Goal: Check status: Check status

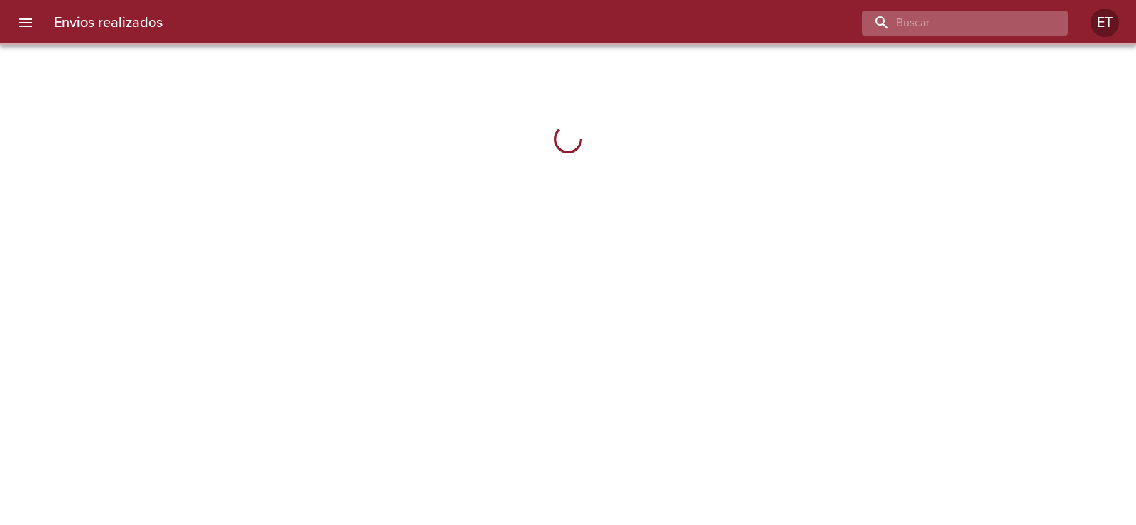
click at [980, 31] on input "buscar" at bounding box center [953, 23] width 182 height 25
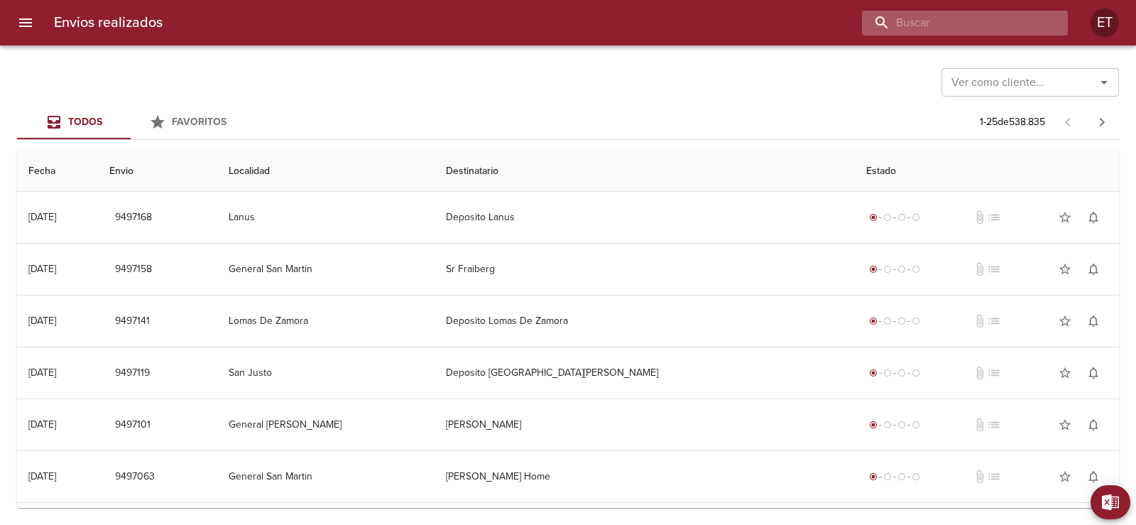
click at [964, 20] on input "buscar" at bounding box center [953, 23] width 182 height 25
type input "[PERSON_NAME]"
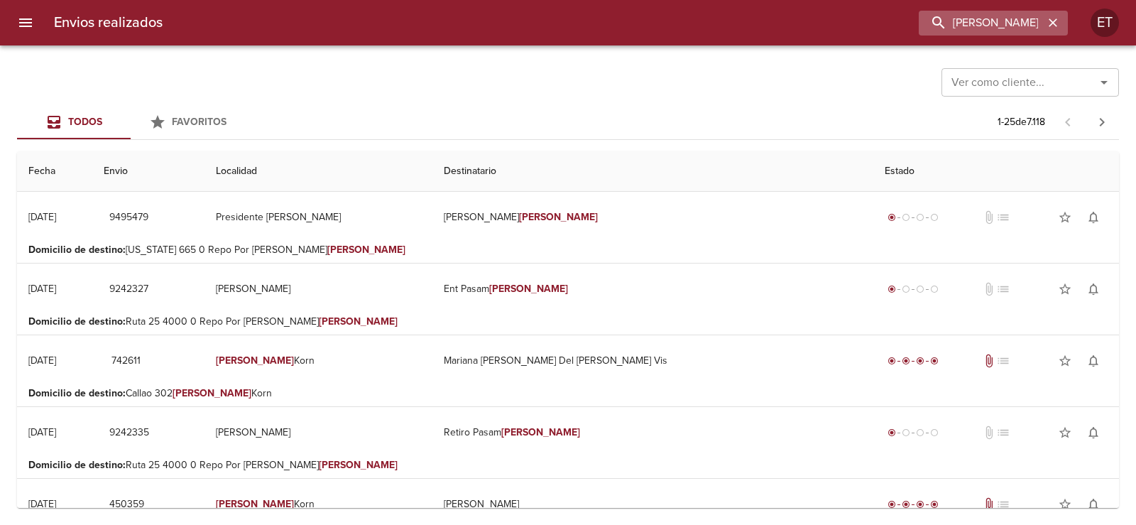
click at [1051, 18] on icon "button" at bounding box center [1053, 23] width 14 height 14
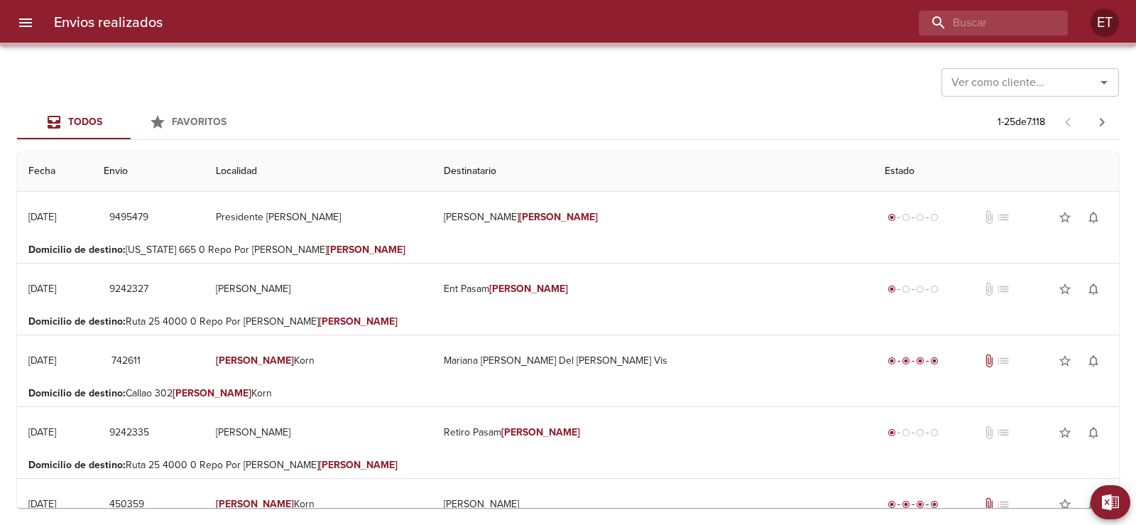
click at [910, 25] on div at bounding box center [621, 23] width 894 height 25
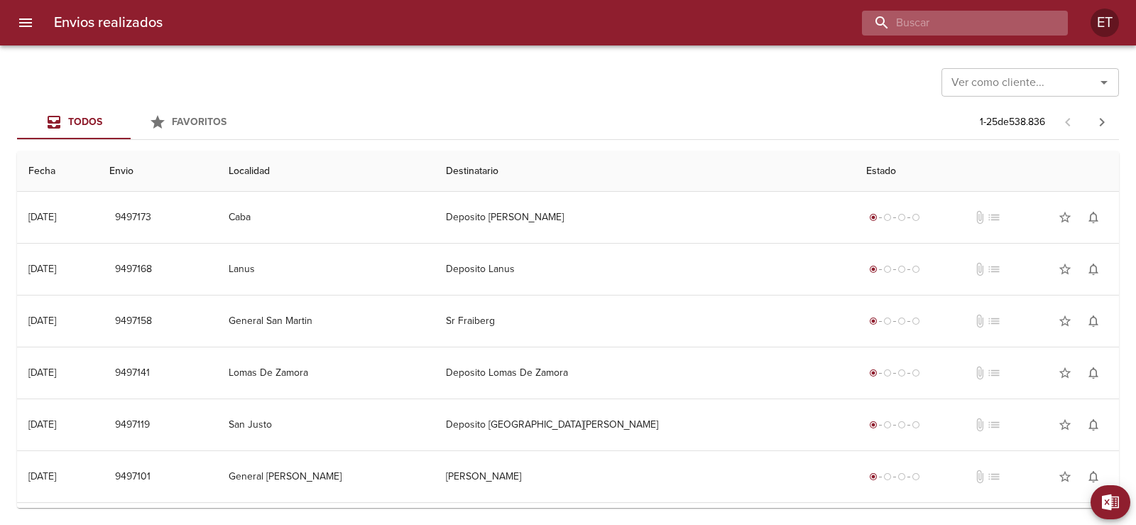
click at [992, 32] on input "buscar" at bounding box center [953, 23] width 182 height 25
paste input "9491543"
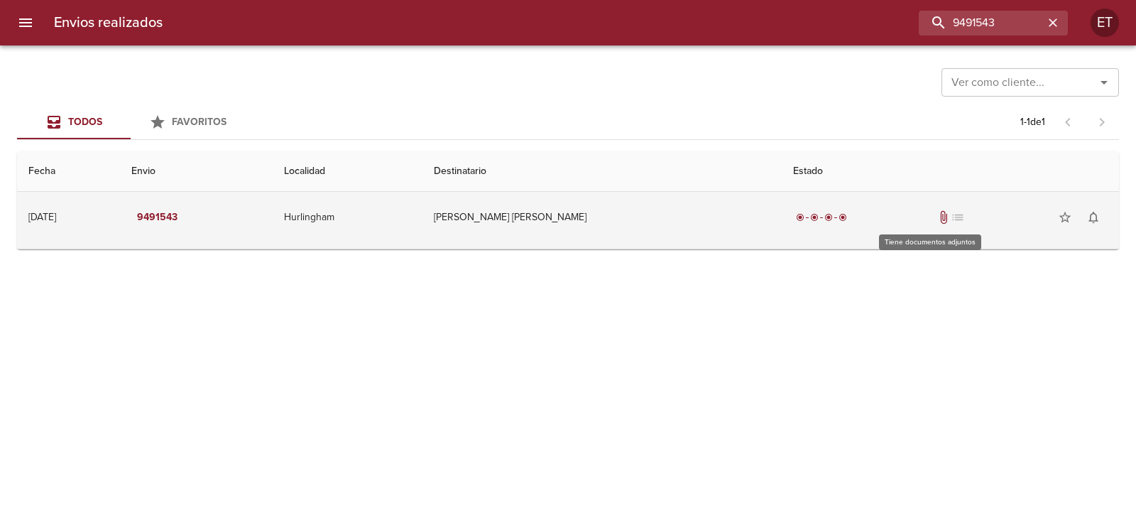
click at [936, 213] on span "attach_file" at bounding box center [943, 217] width 14 height 14
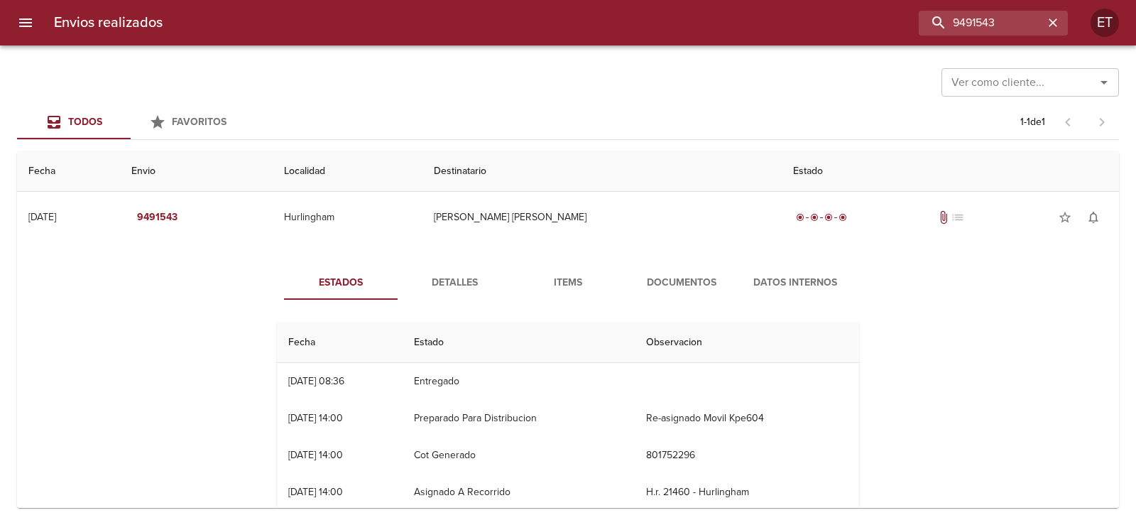
click at [670, 285] on span "Documentos" at bounding box center [681, 283] width 97 height 18
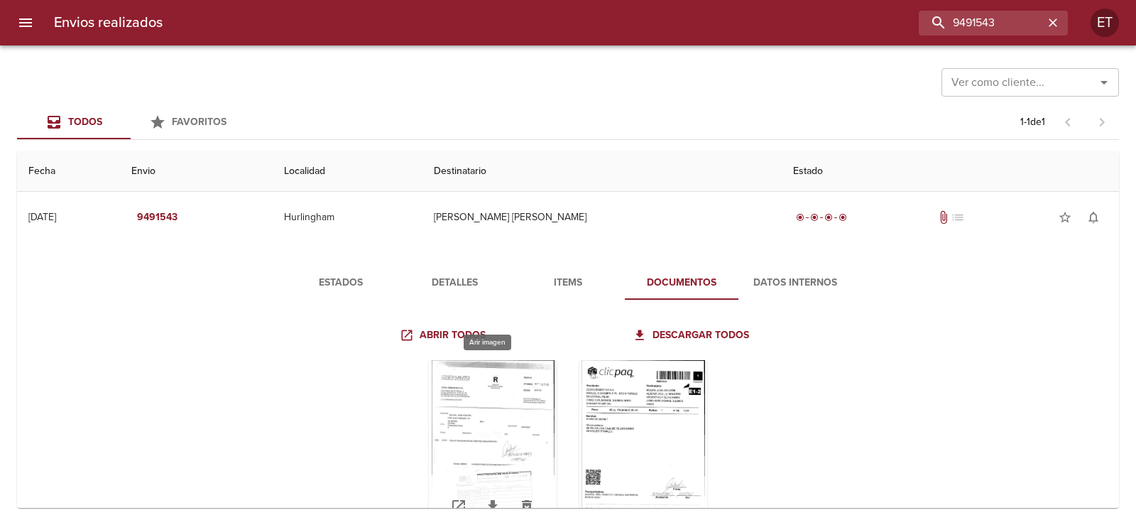
click at [503, 392] on div "Tabla de envíos del cliente" at bounding box center [493, 448] width 128 height 177
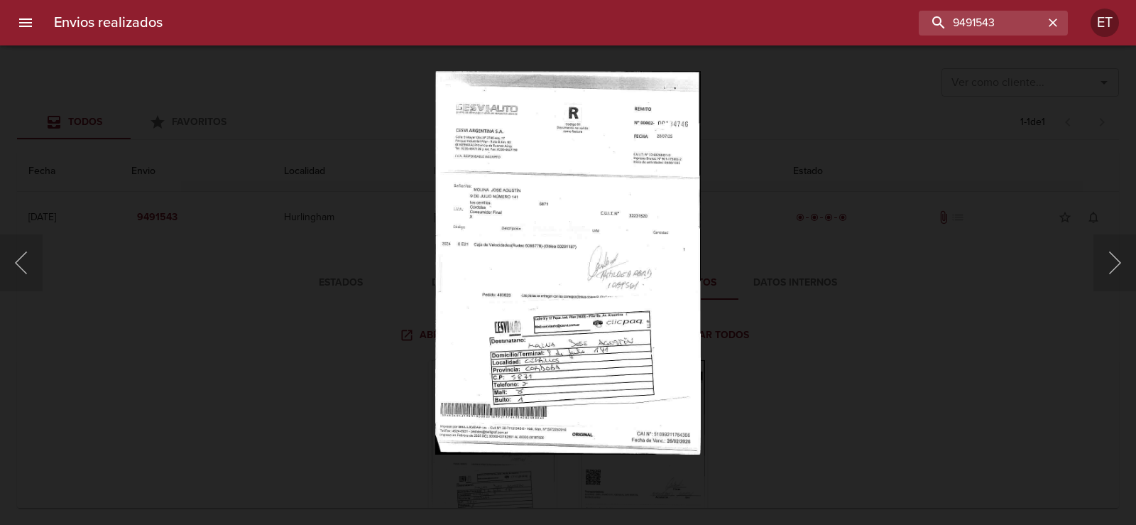
click at [755, 270] on div "Lightbox" at bounding box center [568, 262] width 1136 height 525
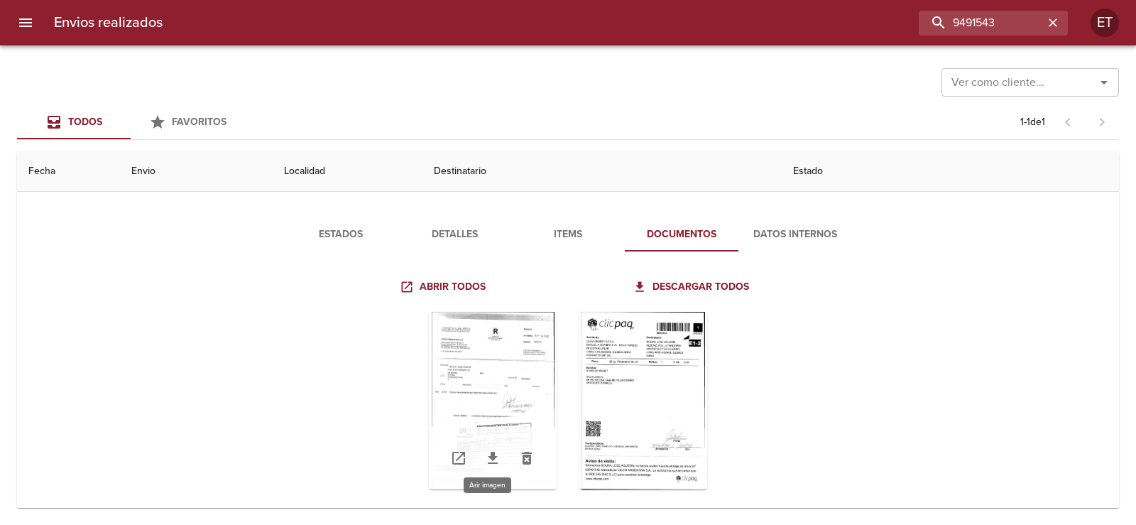
scroll to position [70, 0]
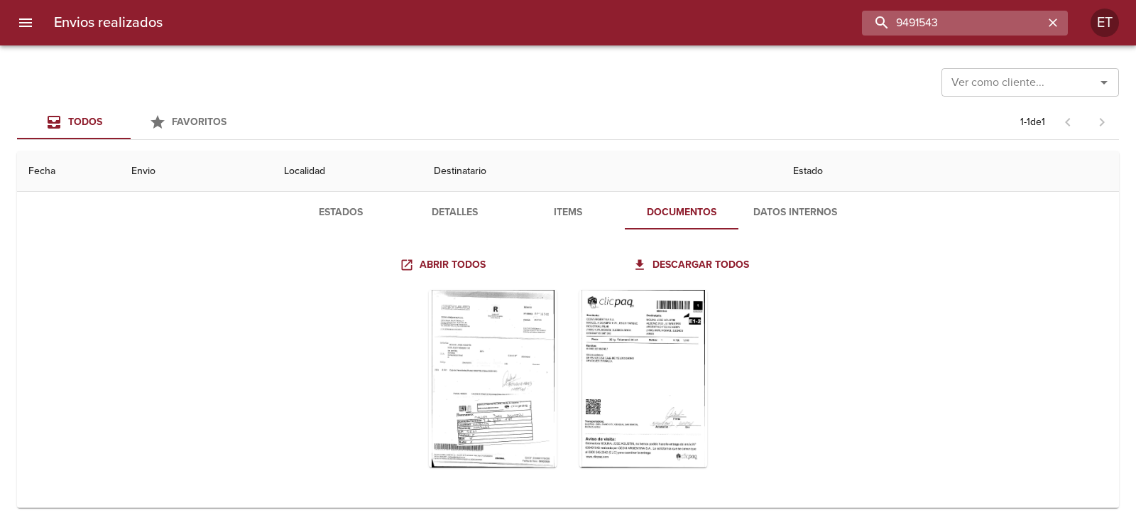
click at [968, 18] on input "9491543" at bounding box center [953, 23] width 182 height 25
paste input "75331"
type input "9475331"
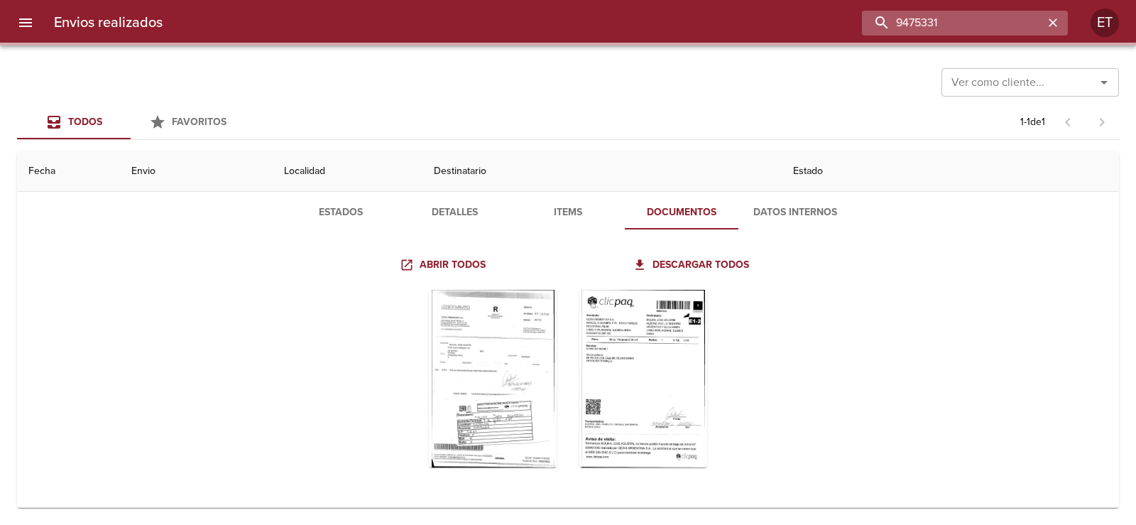
scroll to position [0, 0]
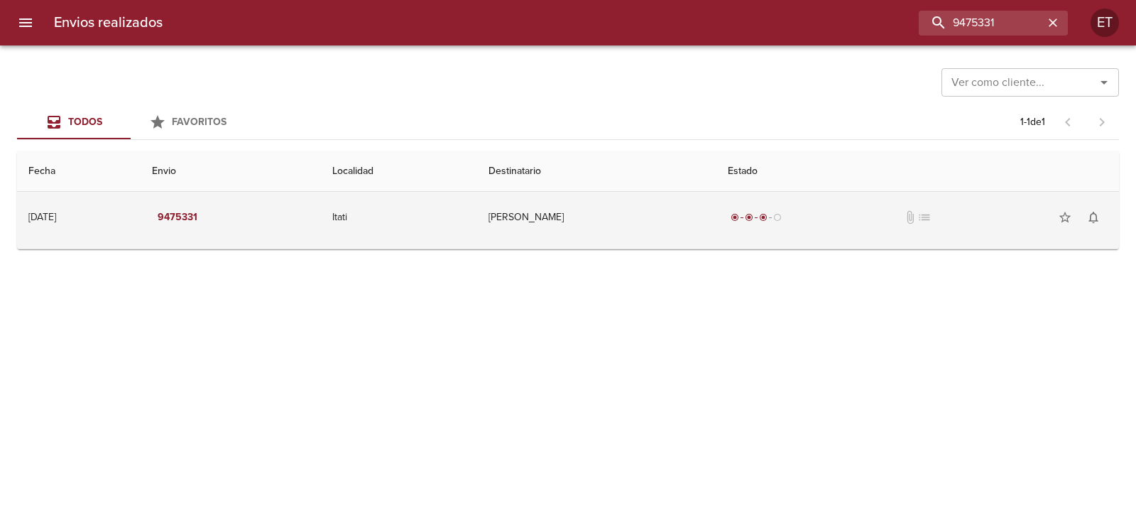
click at [530, 231] on td "[PERSON_NAME]" at bounding box center [596, 217] width 239 height 51
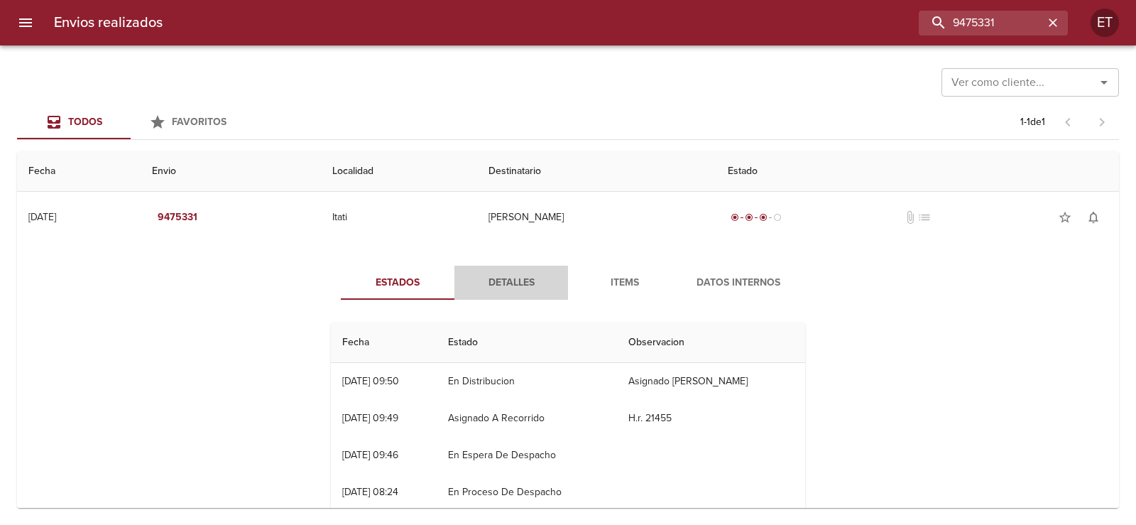
click at [491, 267] on button "Detalles" at bounding box center [511, 283] width 114 height 34
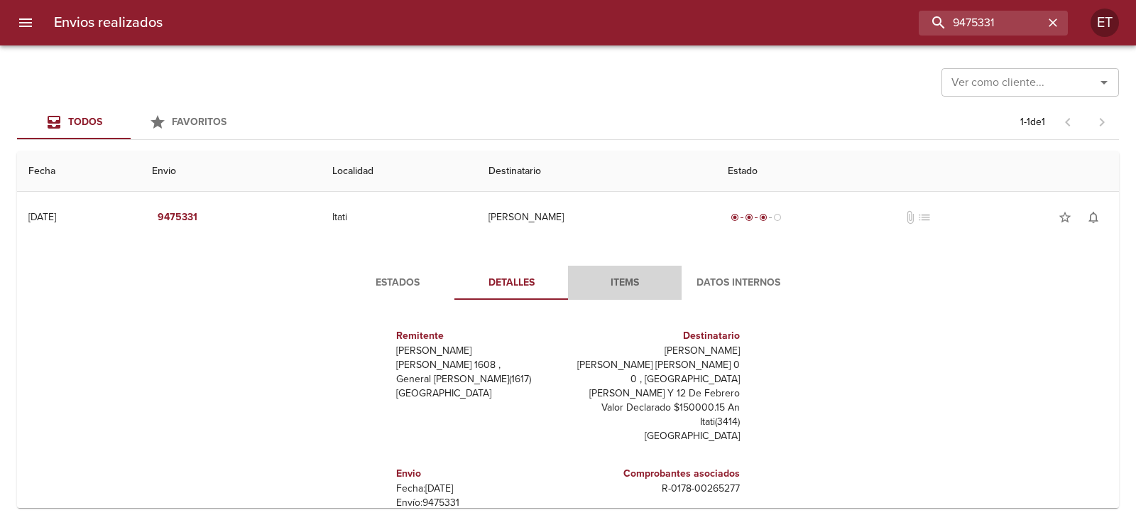
click at [619, 290] on span "Items" at bounding box center [624, 283] width 97 height 18
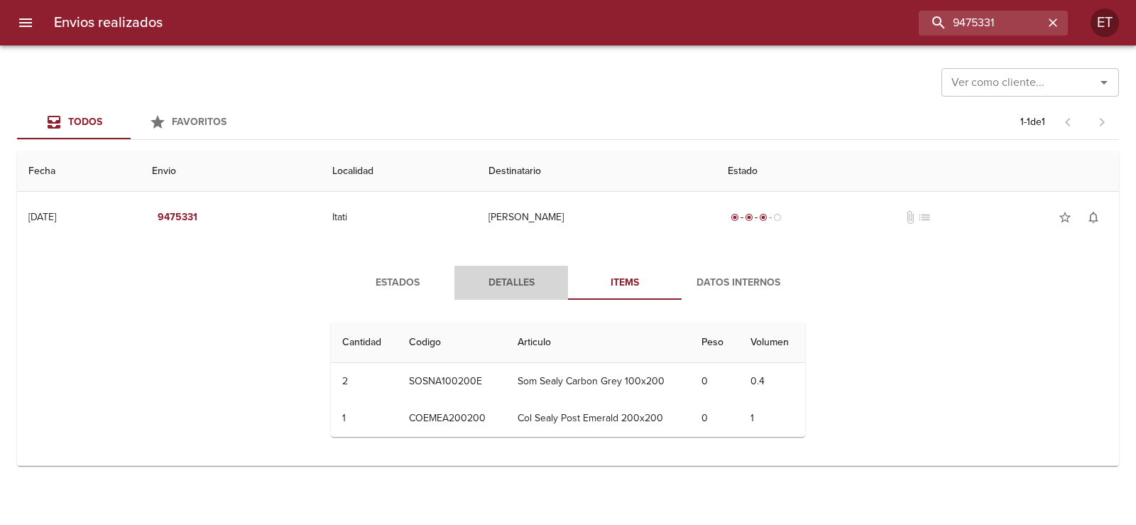
click at [491, 276] on span "Detalles" at bounding box center [511, 283] width 97 height 18
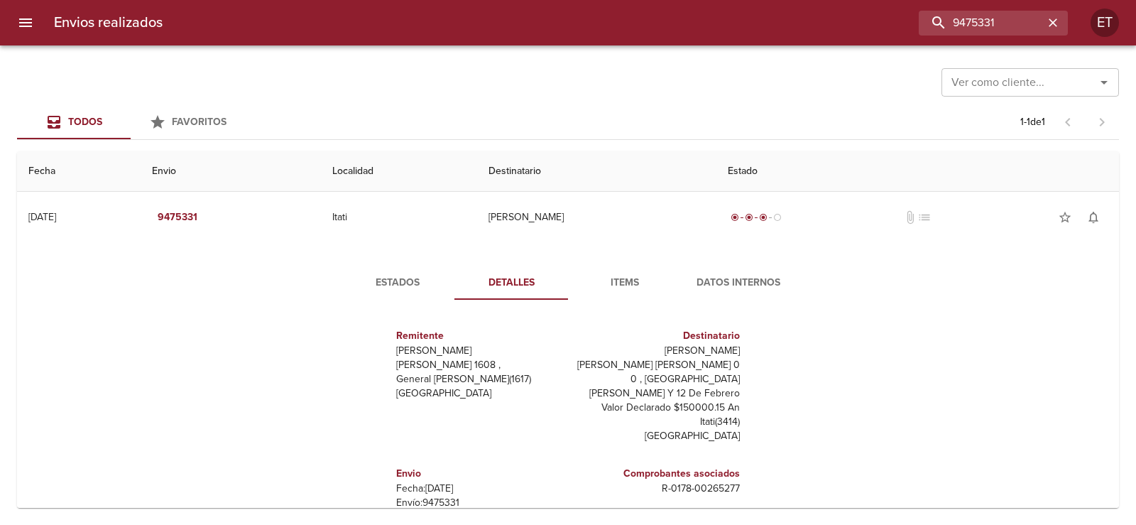
click at [357, 275] on span "Estados" at bounding box center [397, 283] width 97 height 18
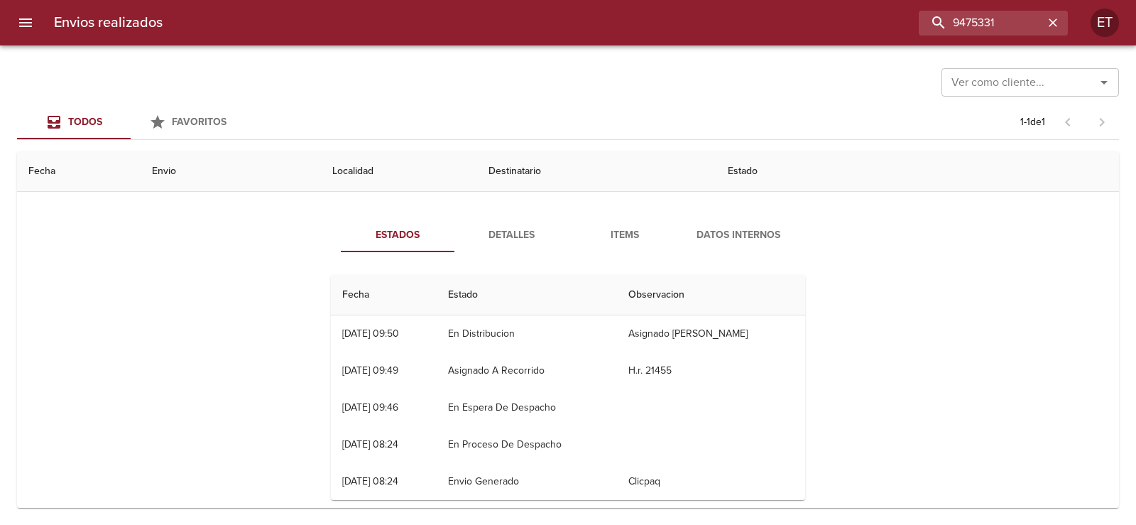
scroll to position [69, 0]
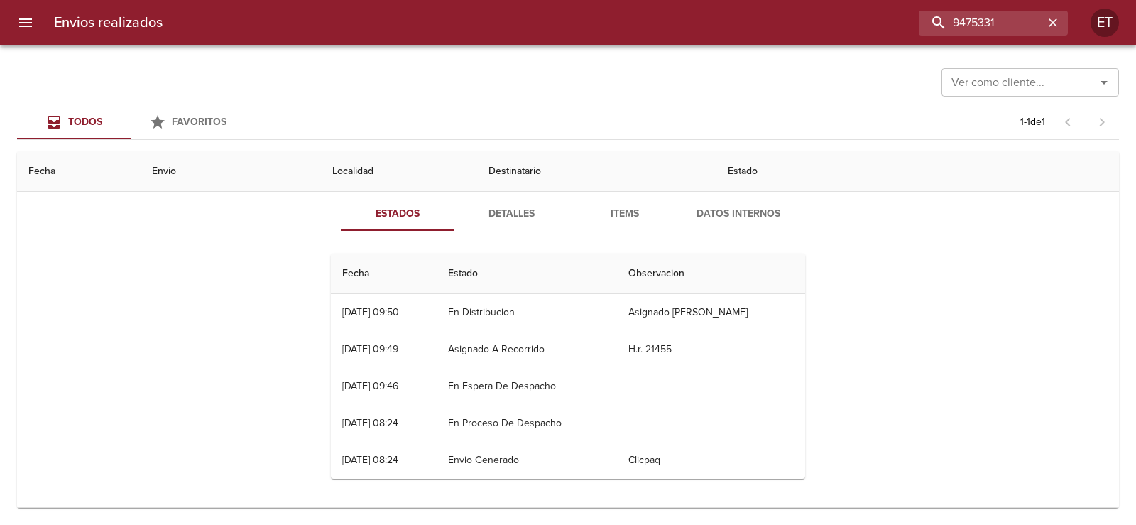
click at [625, 315] on td "Asignado [PERSON_NAME]" at bounding box center [711, 312] width 188 height 37
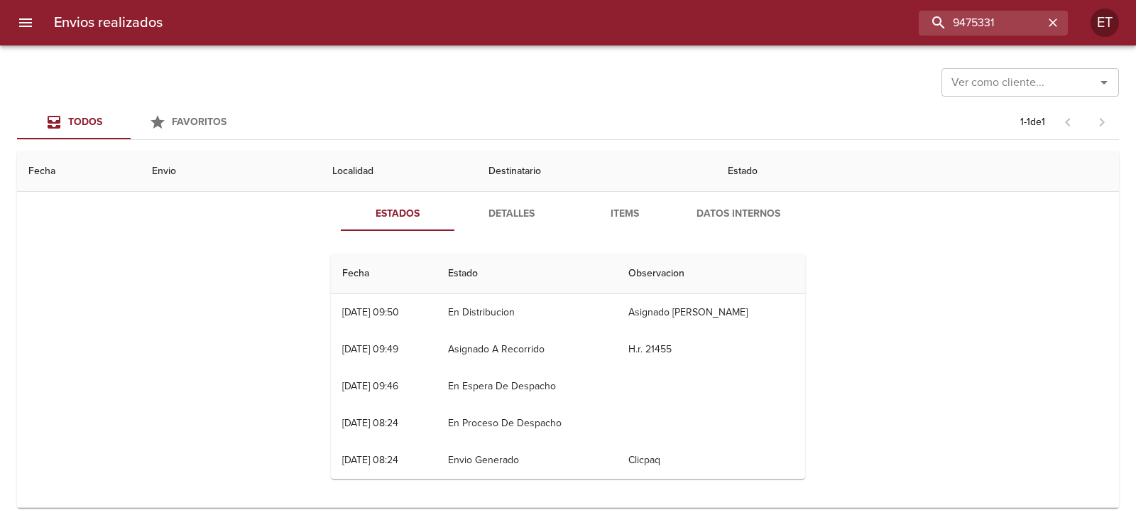
click at [637, 313] on td "Asignado [PERSON_NAME]" at bounding box center [711, 312] width 188 height 37
